Goal: Navigation & Orientation: Understand site structure

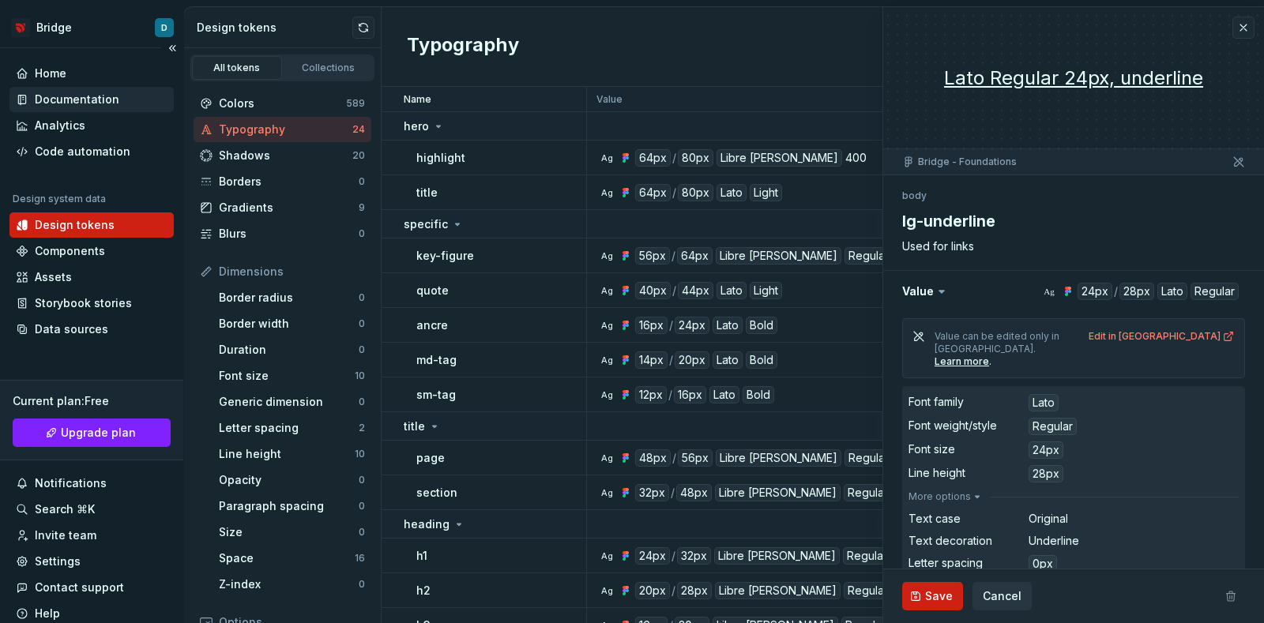
scroll to position [100, 0]
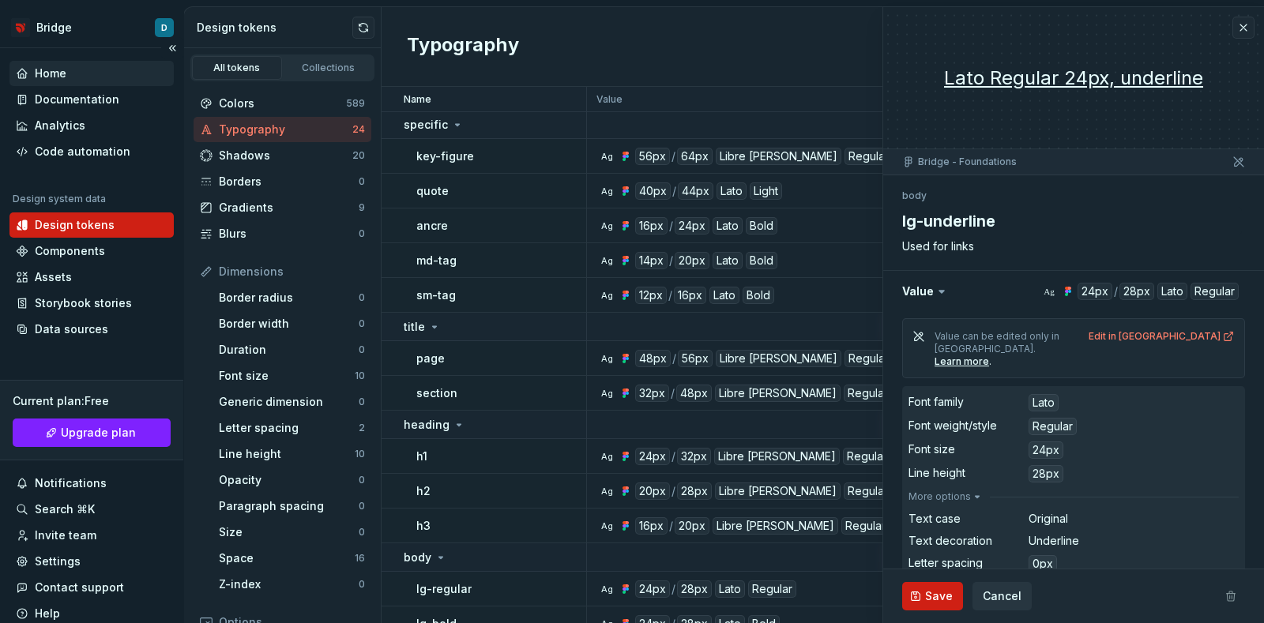
click at [50, 70] on div "Home" at bounding box center [51, 74] width 32 height 16
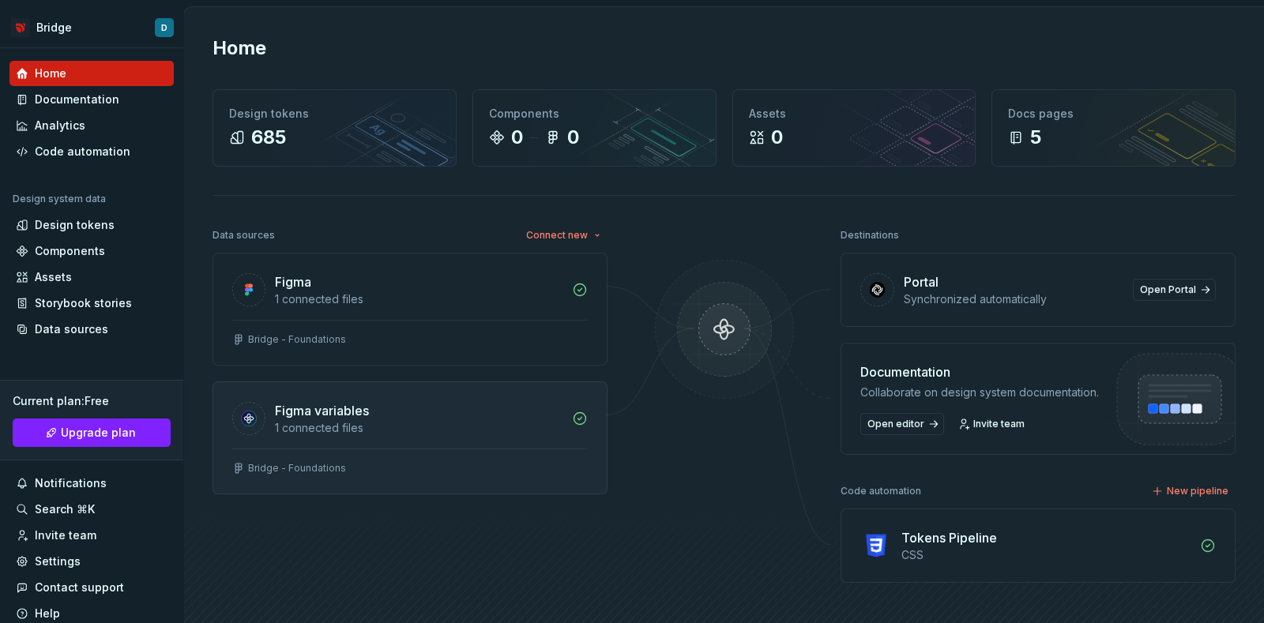
click at [452, 424] on div "1 connected files" at bounding box center [419, 428] width 288 height 16
click at [503, 412] on div "Figma variables" at bounding box center [419, 410] width 288 height 19
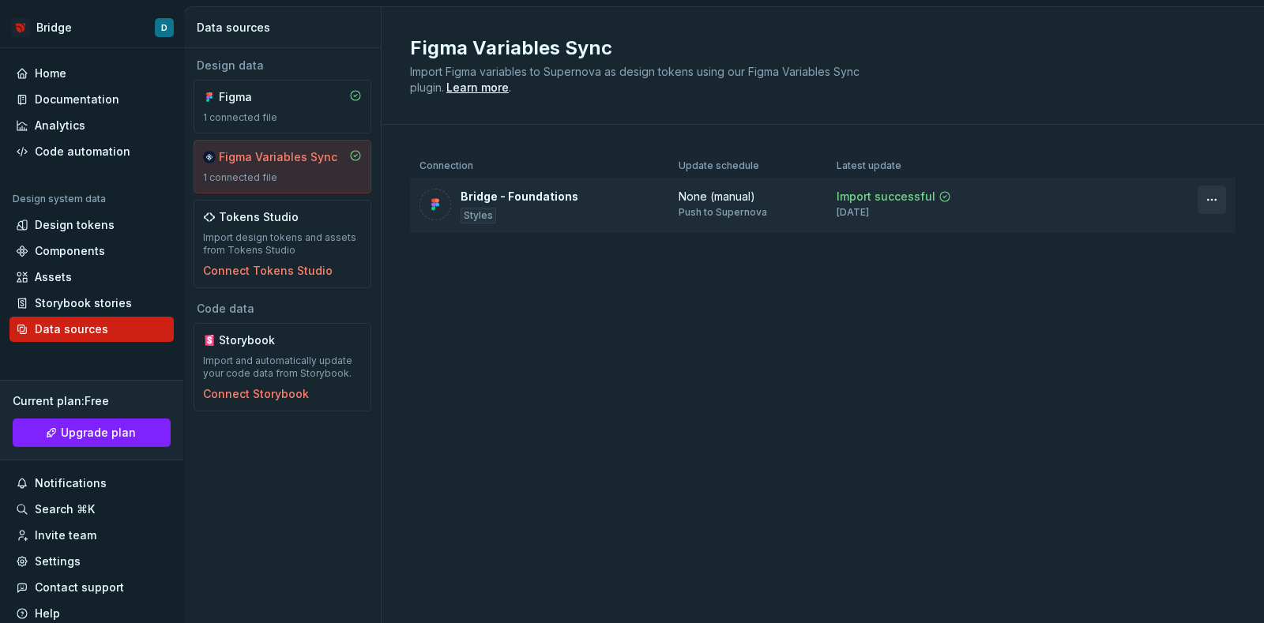
click at [1208, 192] on html "Bridge D Home Documentation Analytics Code automation Design system data Design…" at bounding box center [632, 311] width 1264 height 623
click at [653, 326] on html "Bridge D Home Documentation Analytics Code automation Design system data Design…" at bounding box center [632, 311] width 1264 height 623
click at [29, 66] on div "Home" at bounding box center [92, 74] width 152 height 16
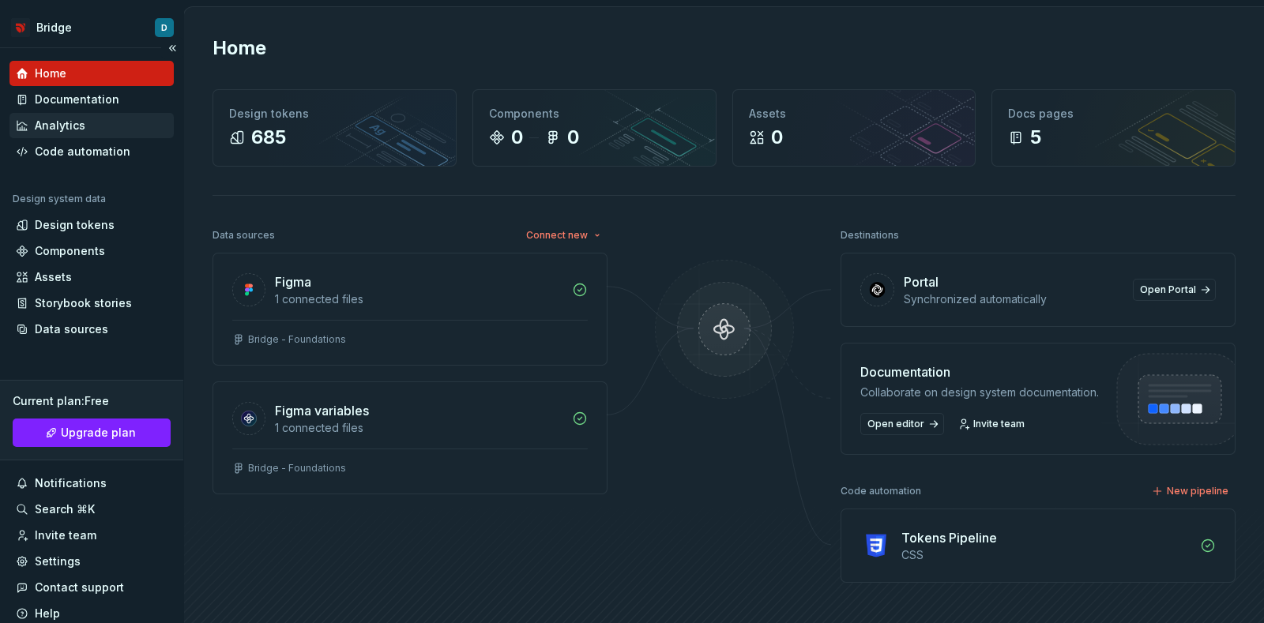
click at [91, 128] on div "Analytics" at bounding box center [92, 126] width 152 height 16
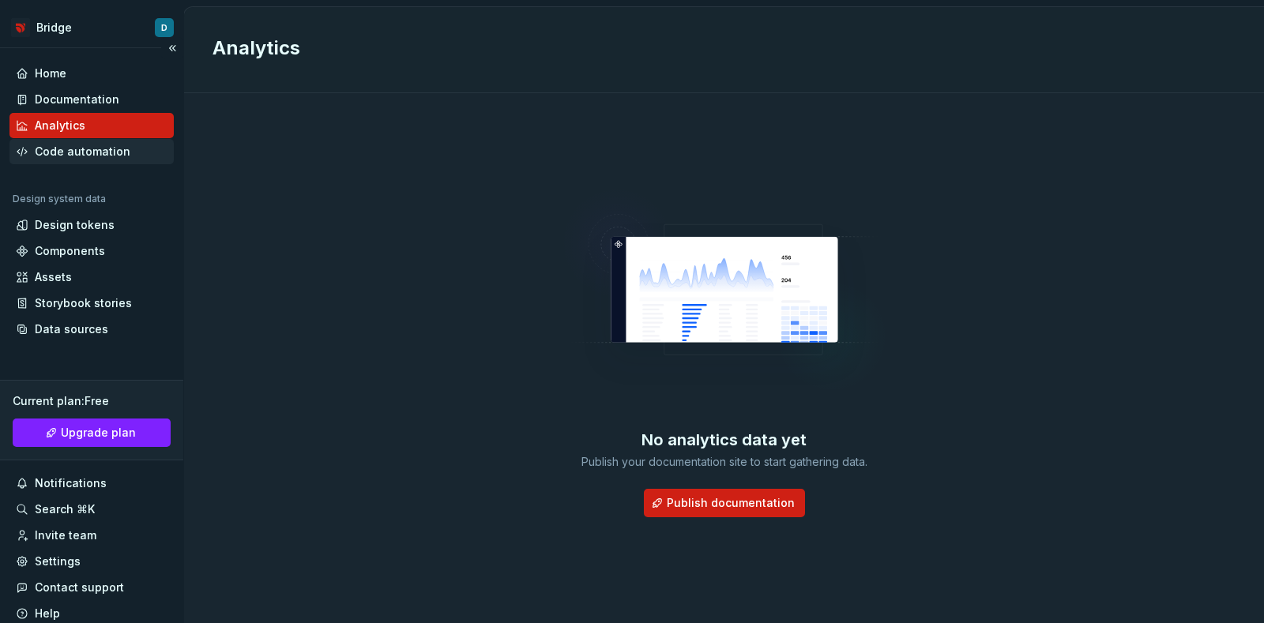
click at [78, 158] on div "Code automation" at bounding box center [83, 152] width 96 height 16
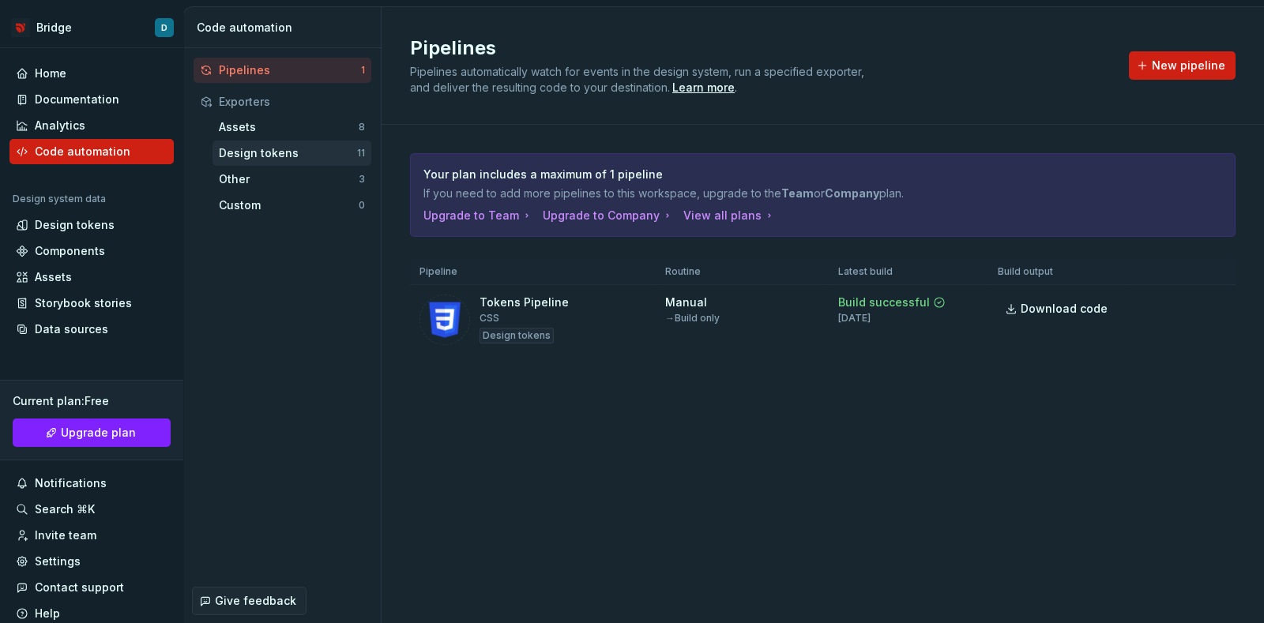
click at [261, 155] on div "Design tokens" at bounding box center [288, 153] width 138 height 16
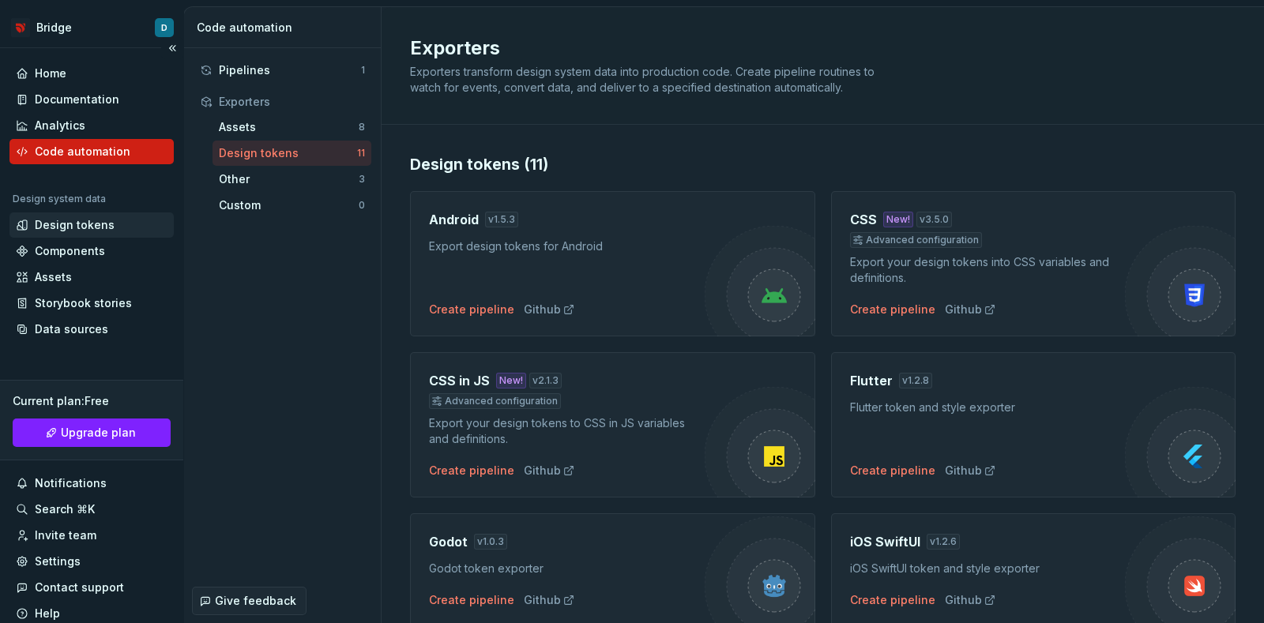
click at [68, 228] on div "Design tokens" at bounding box center [75, 225] width 80 height 16
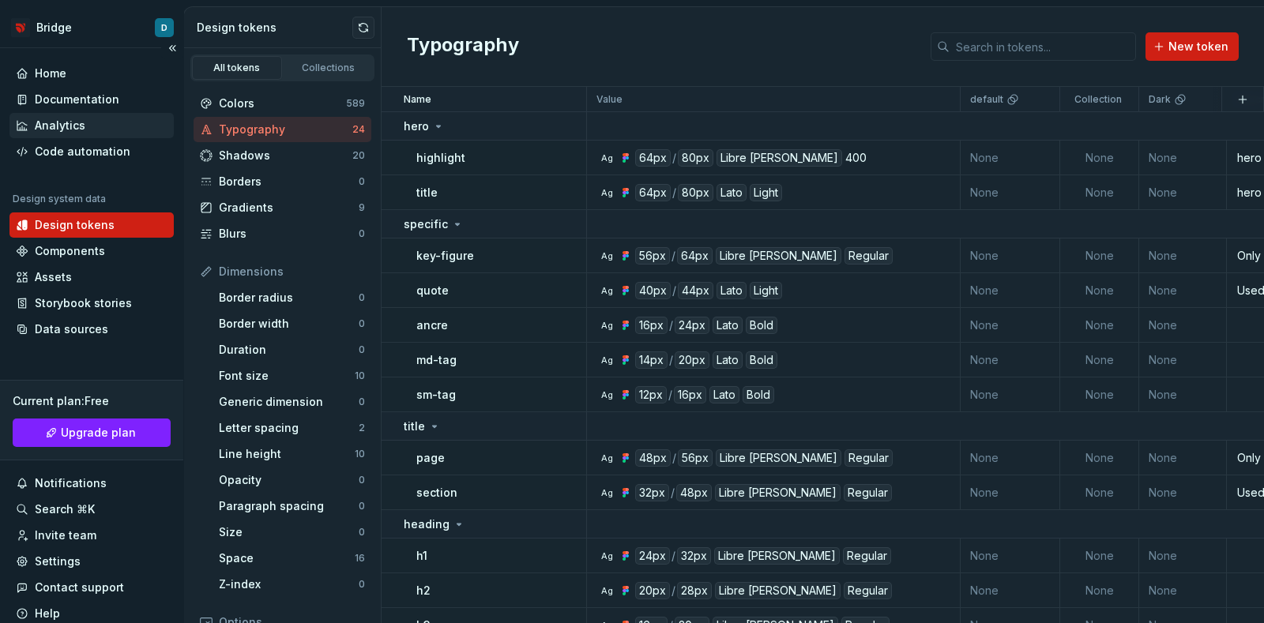
click at [71, 125] on div "Analytics" at bounding box center [60, 126] width 51 height 16
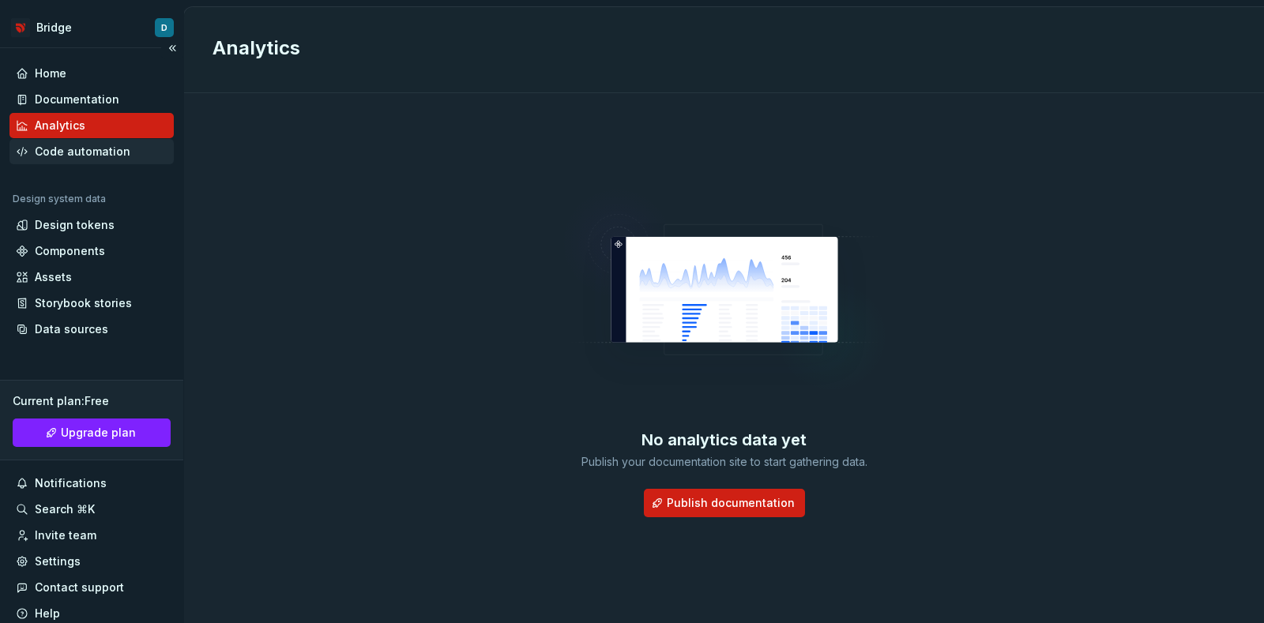
click at [85, 153] on div "Code automation" at bounding box center [83, 152] width 96 height 16
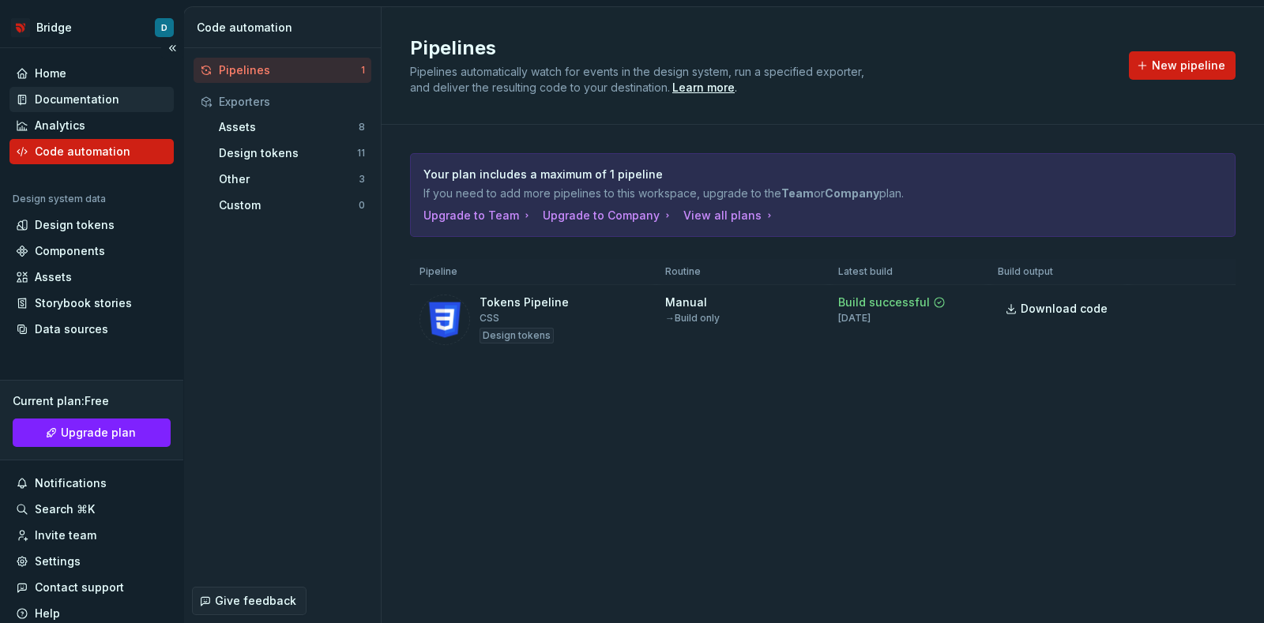
click at [77, 97] on div "Documentation" at bounding box center [77, 100] width 85 height 16
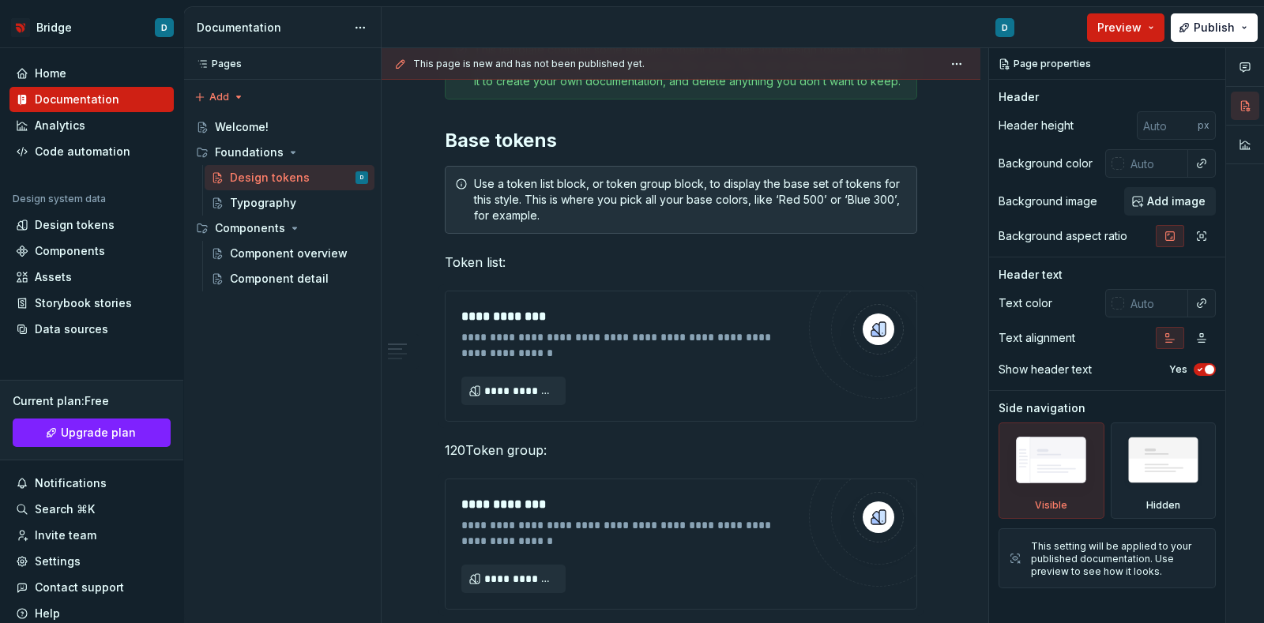
scroll to position [296, 0]
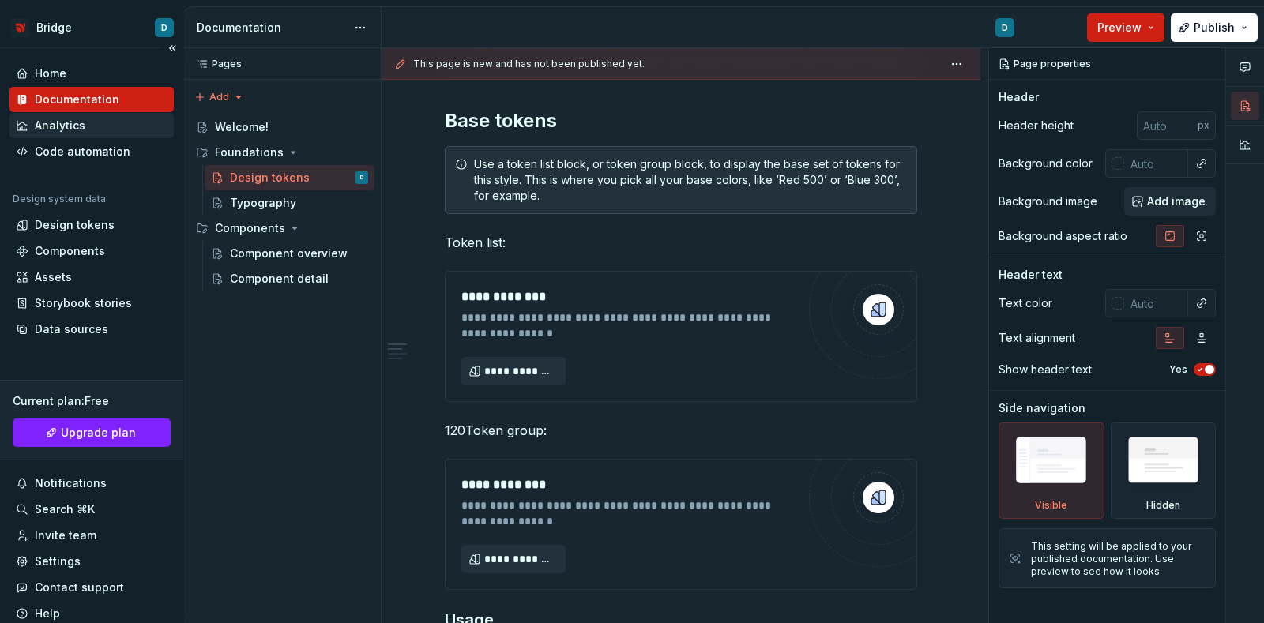
click at [61, 120] on div "Analytics" at bounding box center [60, 126] width 51 height 16
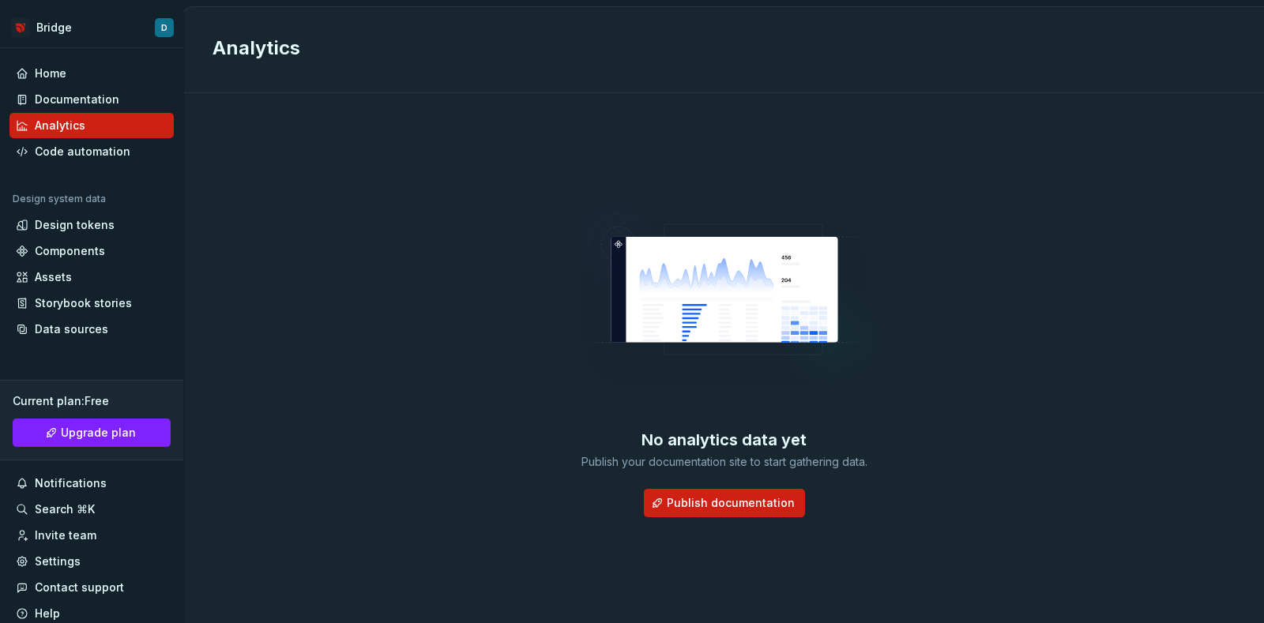
click at [733, 452] on div "No analytics data yet Publish your documentation site to start gathering data." at bounding box center [725, 449] width 332 height 41
click at [733, 448] on div "No analytics data yet" at bounding box center [724, 440] width 165 height 22
click at [32, 18] on html "Bridge D Home Documentation Analytics Code automation Design system data Design…" at bounding box center [632, 311] width 1264 height 623
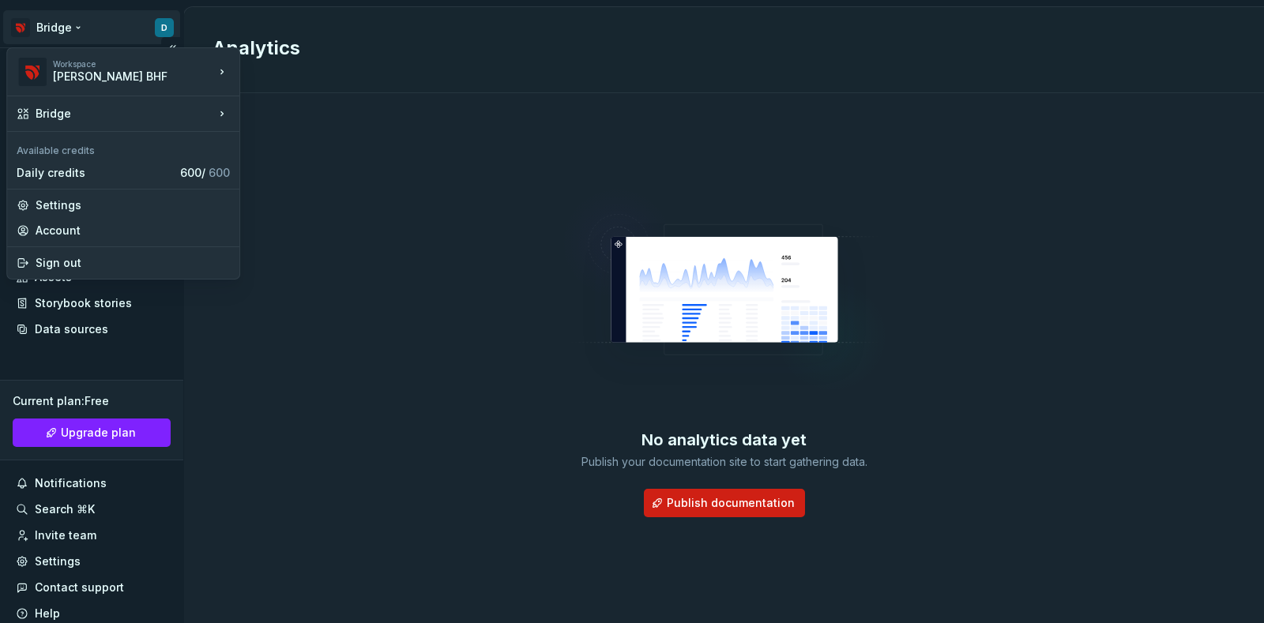
click at [63, 22] on html "Bridge D Home Documentation Analytics Code automation Design system data Design…" at bounding box center [632, 311] width 1264 height 623
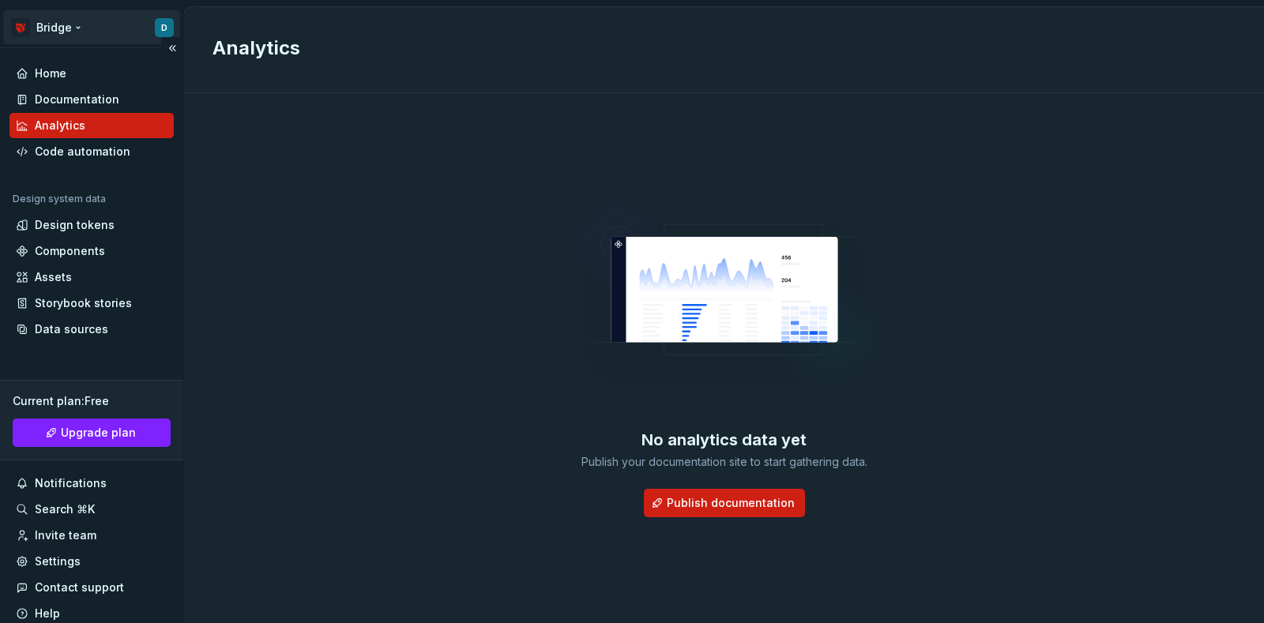
click at [63, 22] on html "Bridge D Home Documentation Analytics Code automation Design system data Design…" at bounding box center [632, 311] width 1264 height 623
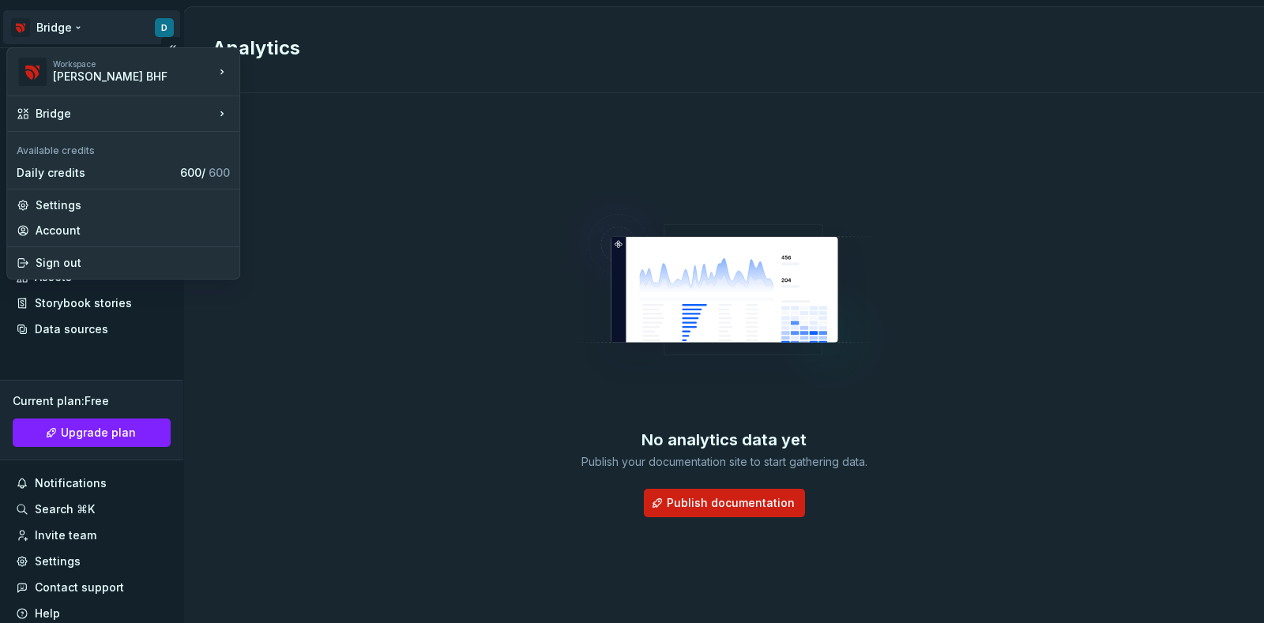
click at [63, 22] on html "Bridge D Home Documentation Analytics Code automation Design system data Design…" at bounding box center [632, 311] width 1264 height 623
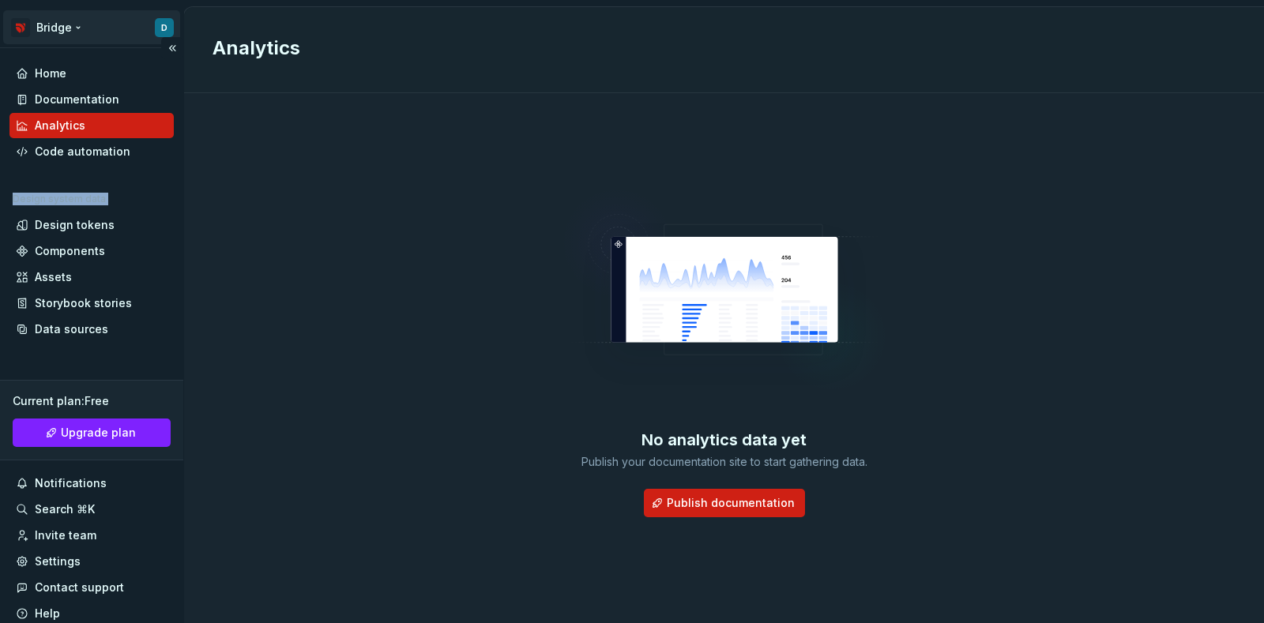
click at [63, 22] on html "Bridge D Home Documentation Analytics Code automation Design system data Design…" at bounding box center [632, 311] width 1264 height 623
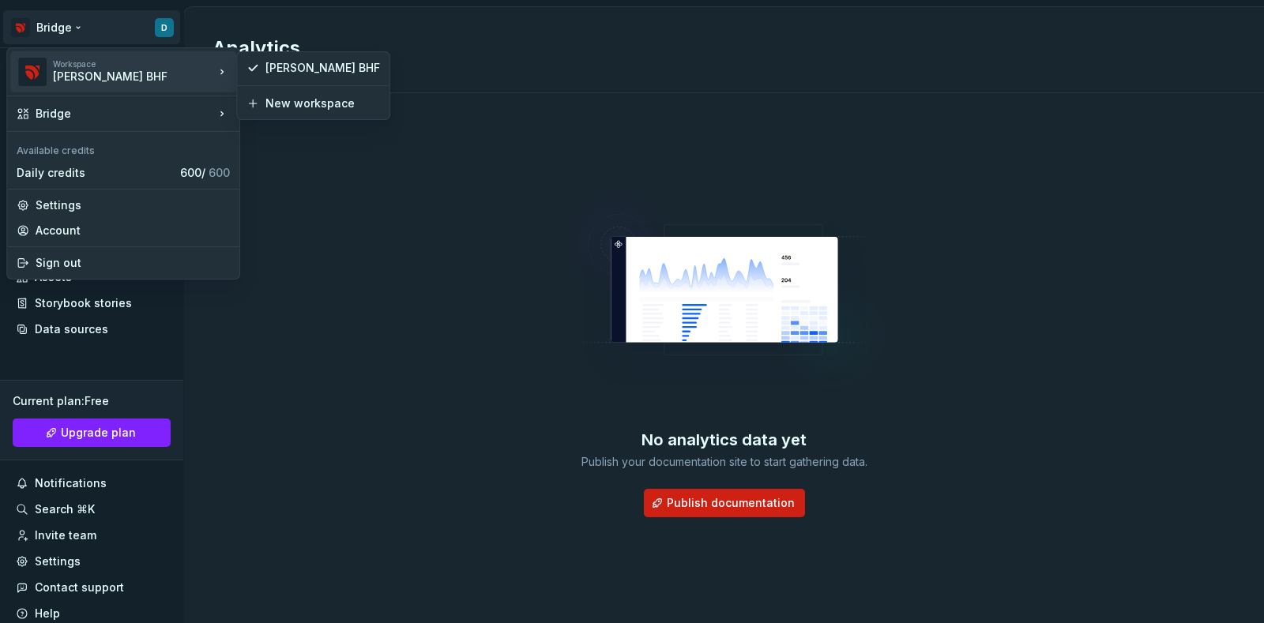
click at [95, 54] on div "Workspace ODDO BHF" at bounding box center [116, 71] width 198 height 41
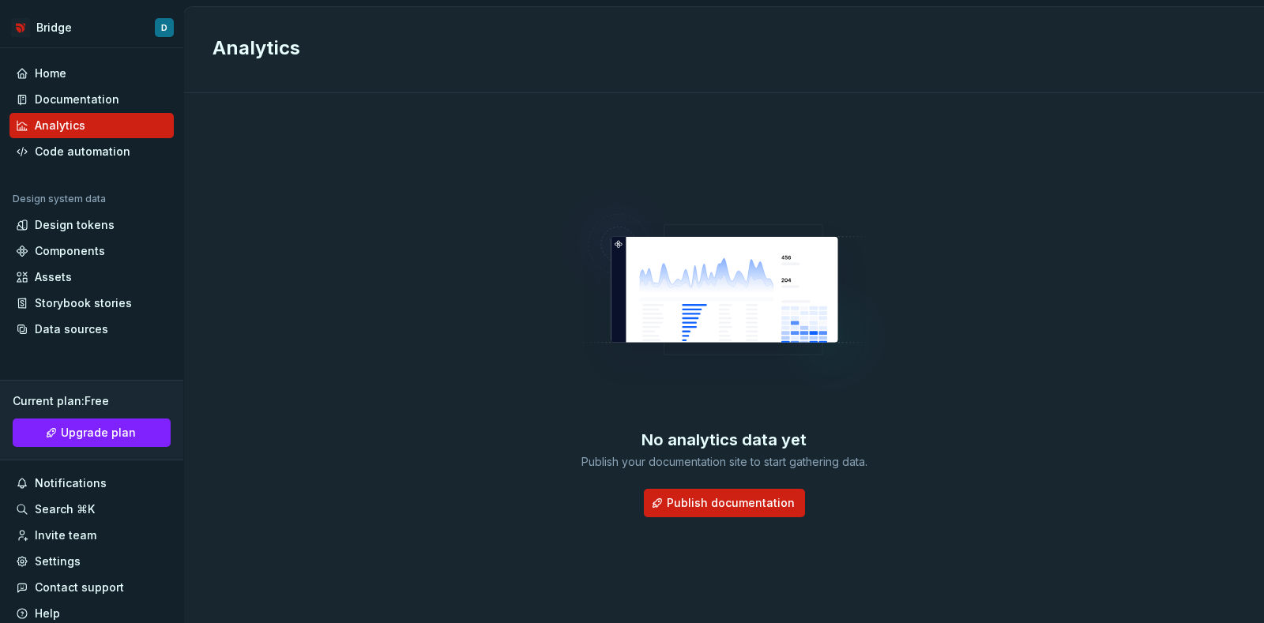
click at [324, 257] on html "Bridge D Home Documentation Analytics Code automation Design system data Design…" at bounding box center [632, 311] width 1264 height 623
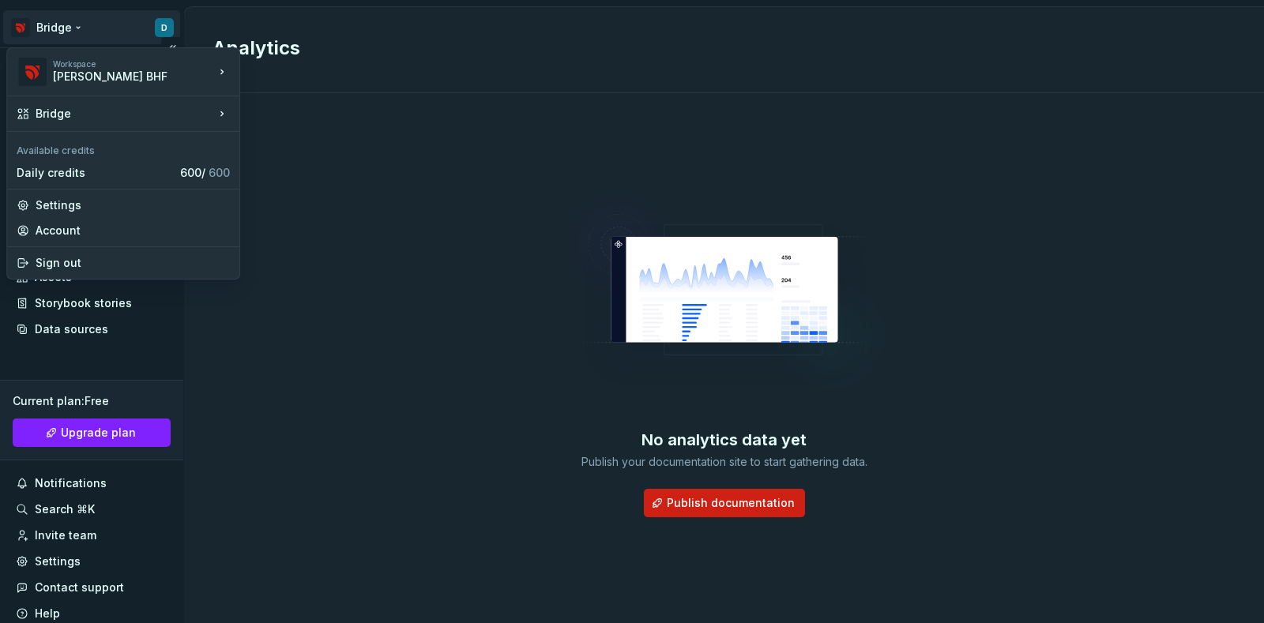
click at [58, 22] on html "Bridge D Home Documentation Analytics Code automation Design system data Design…" at bounding box center [632, 311] width 1264 height 623
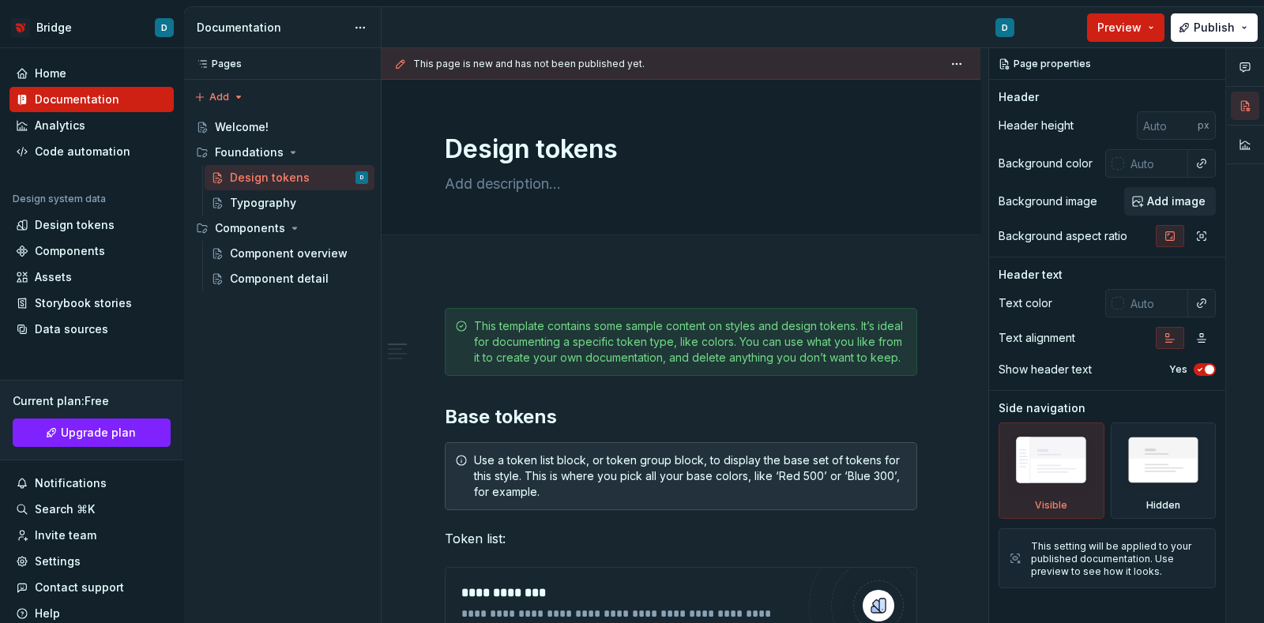
type textarea "*"
